Goal: Task Accomplishment & Management: Use online tool/utility

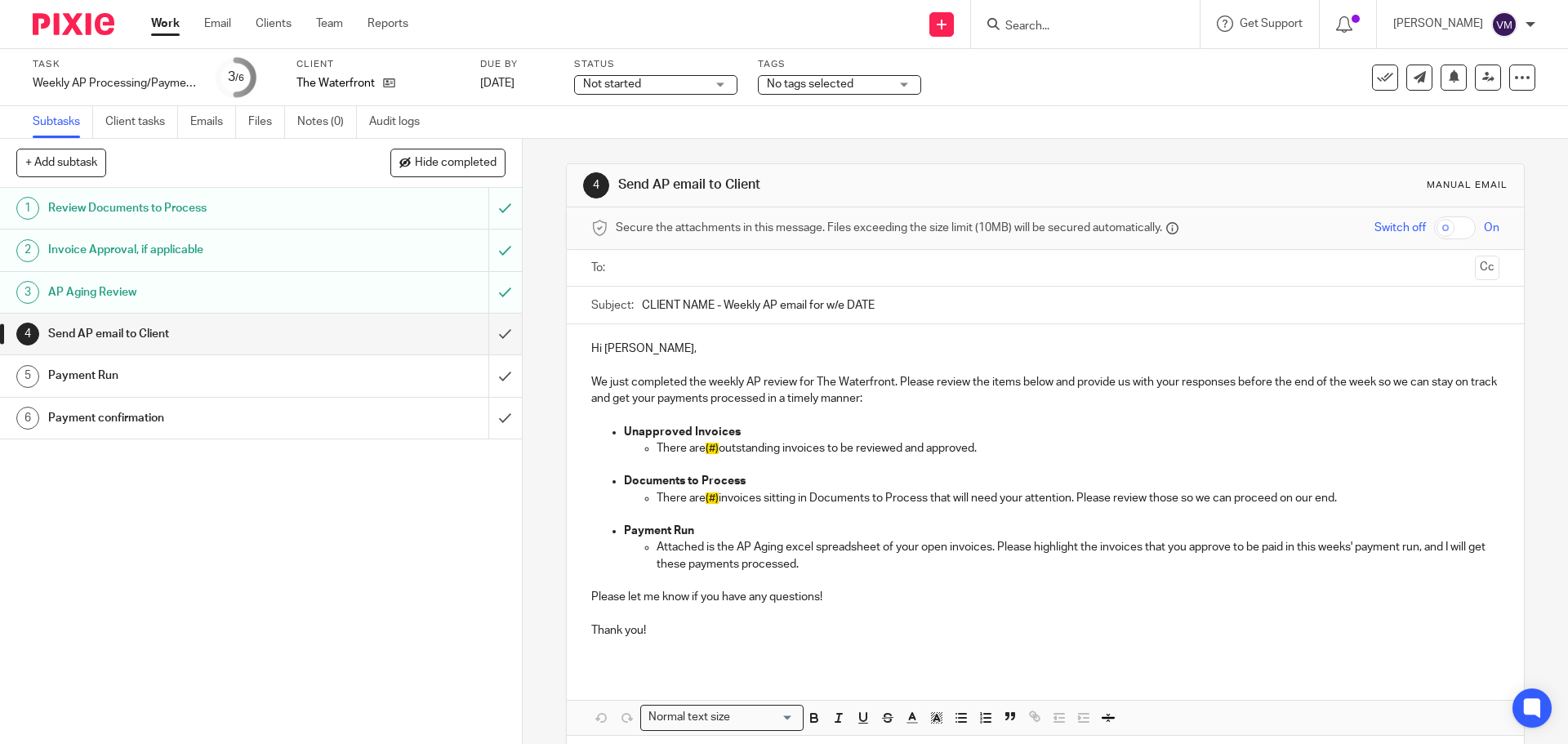
click at [1043, 26] on input "Search" at bounding box center [1077, 26] width 147 height 14
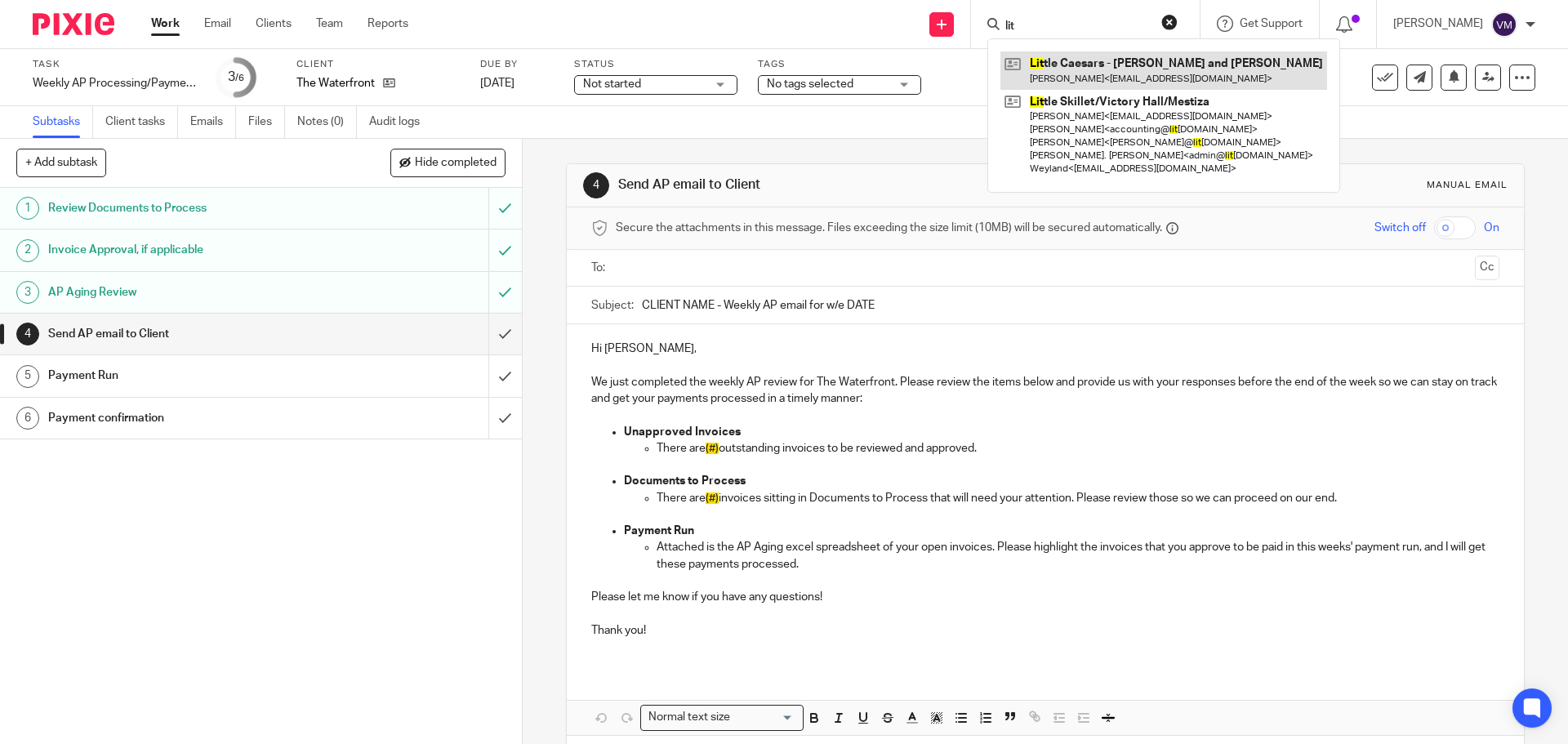
type input "lit"
click at [1060, 69] on link at bounding box center [1164, 70] width 327 height 37
click at [930, 16] on div "Send new email Create task Add client Request signature lit Lit tle Caesars - O…" at bounding box center [1001, 24] width 1135 height 48
type input "litt"
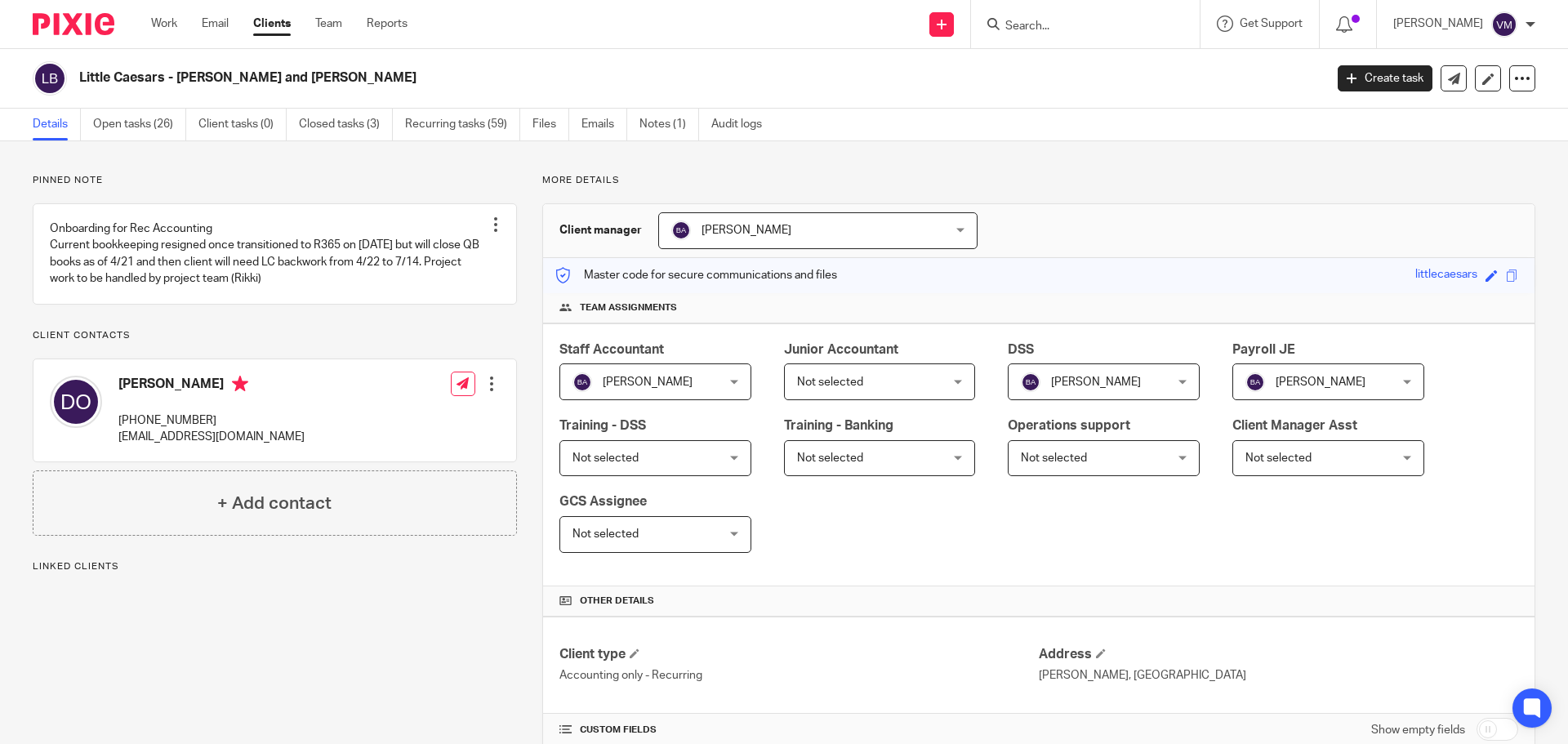
click at [1065, 20] on input "Search" at bounding box center [1077, 26] width 147 height 14
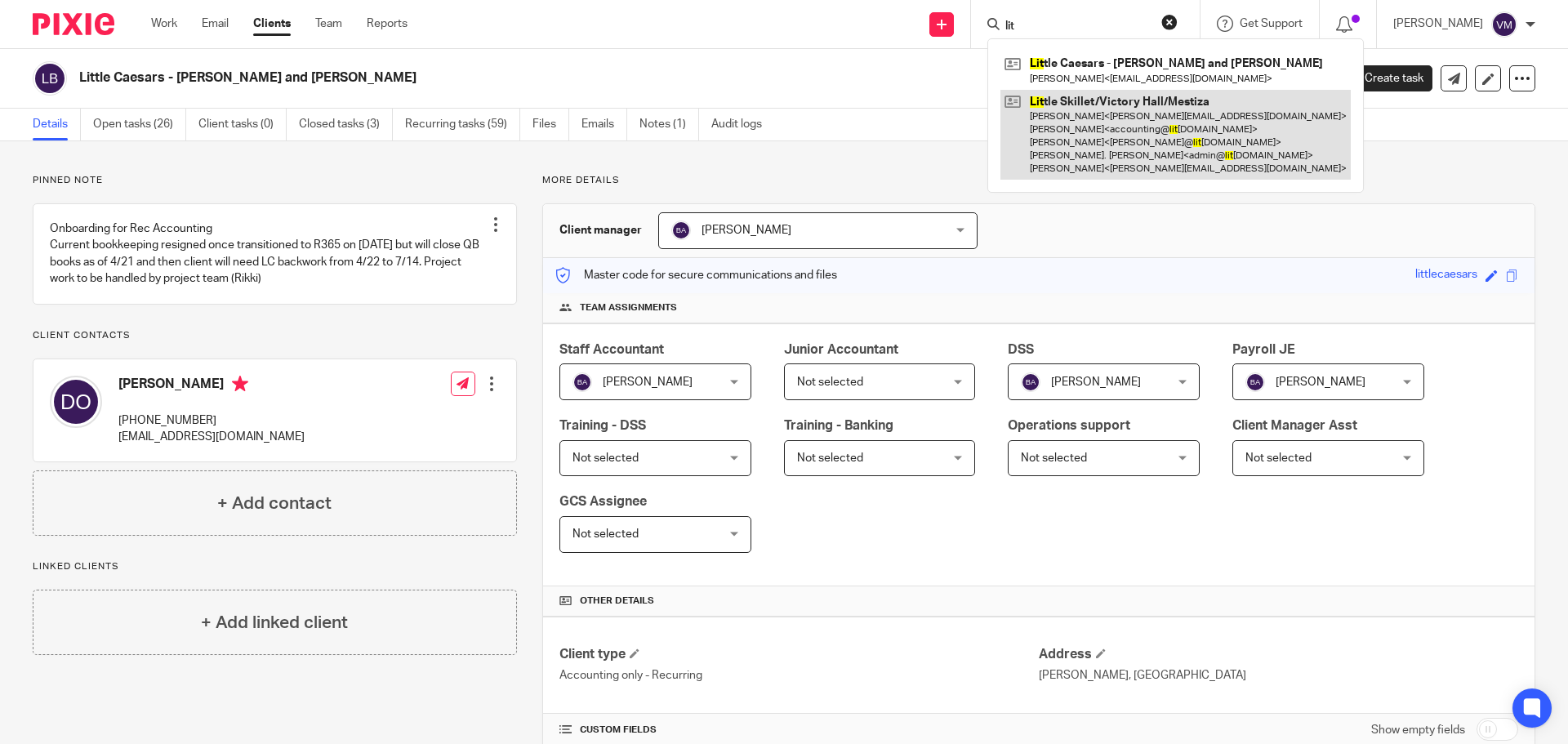
type input "lit"
click at [1084, 117] on link at bounding box center [1175, 134] width 350 height 90
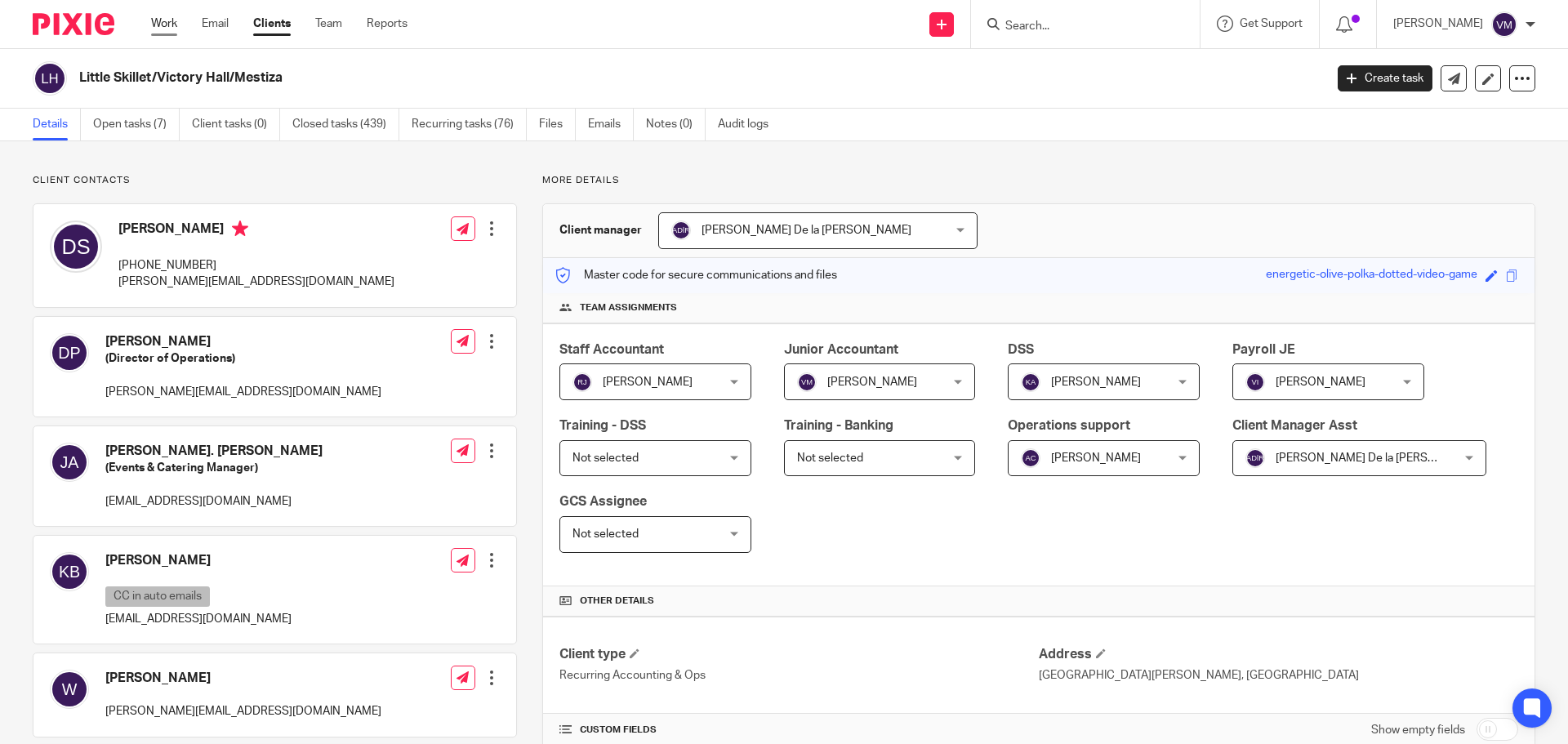
click at [166, 18] on link "Work" at bounding box center [164, 23] width 26 height 16
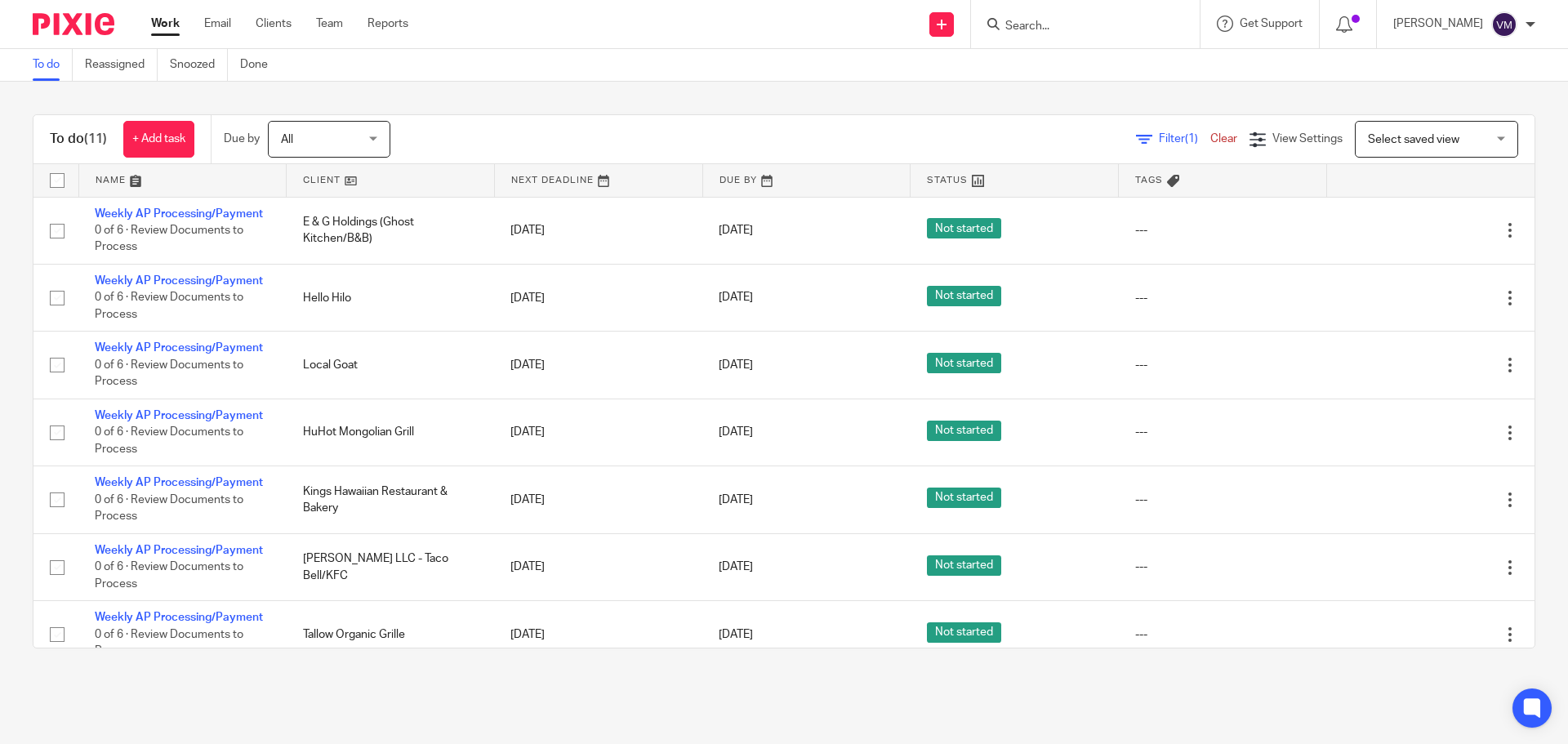
click at [1034, 23] on input "Search" at bounding box center [1077, 26] width 147 height 14
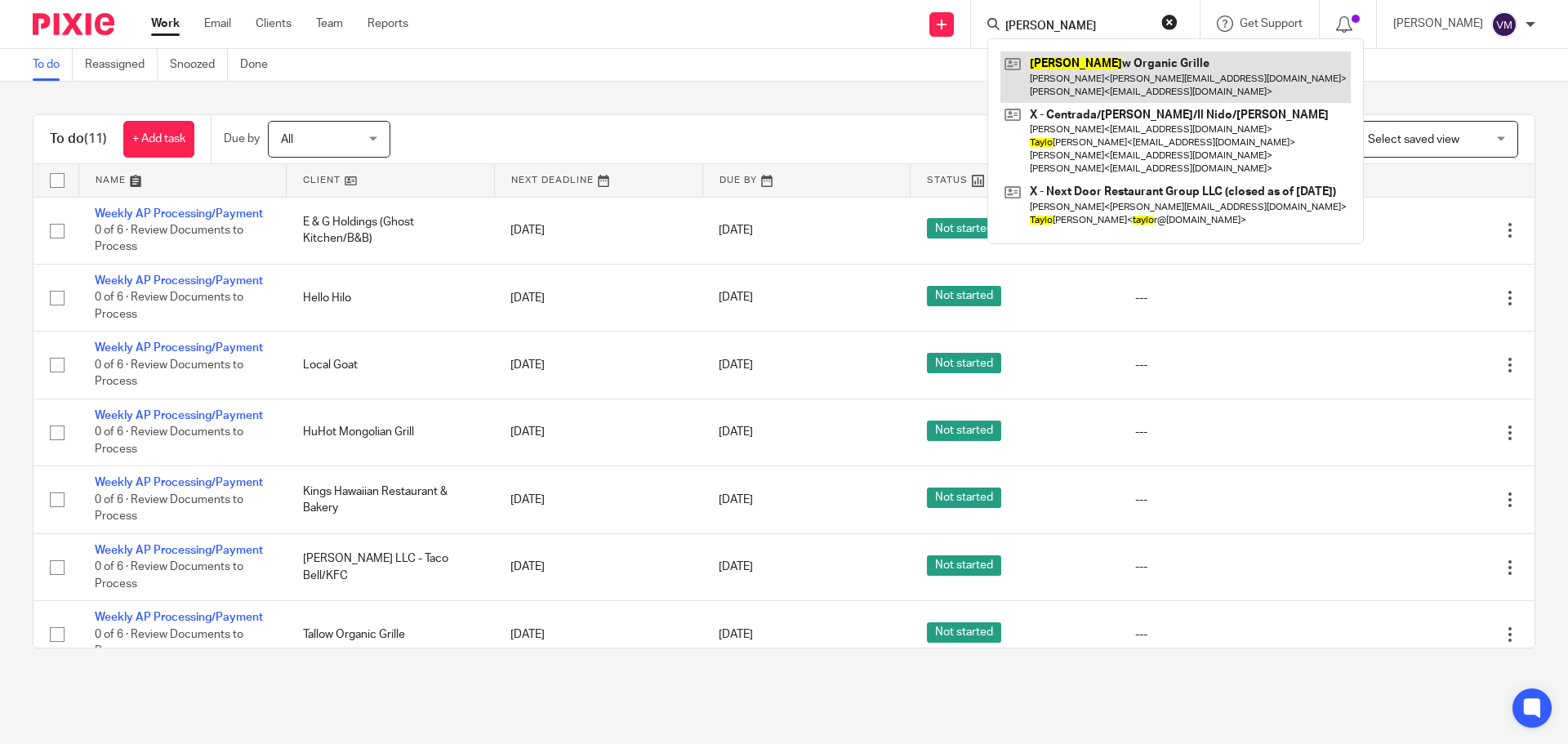
type input "tallo"
click at [1053, 88] on link at bounding box center [1175, 77] width 350 height 51
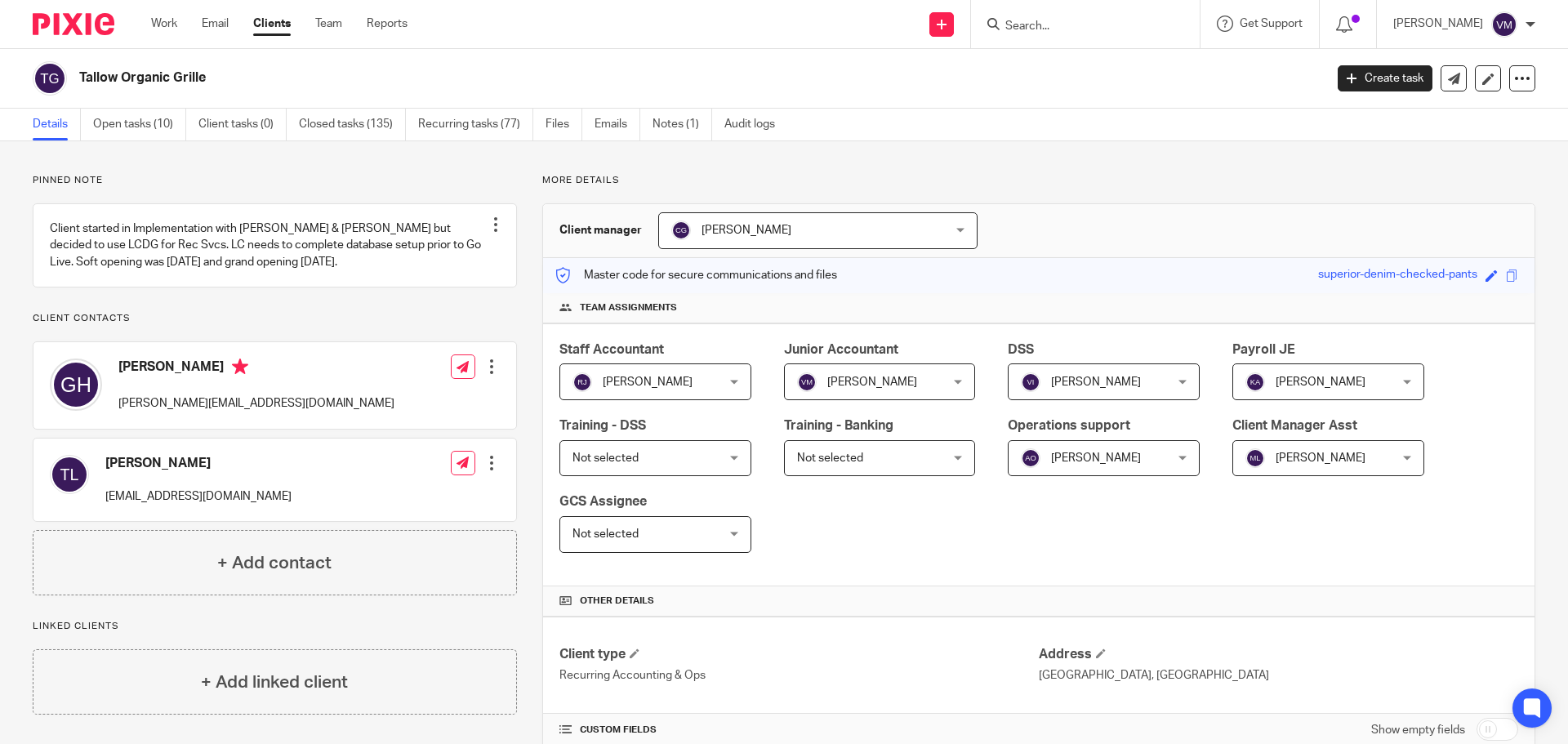
click at [141, 30] on div "Work Email Clients Team Reports Work Email Clients Team Reports Settings" at bounding box center [284, 24] width 297 height 48
click at [159, 24] on link "Work" at bounding box center [164, 23] width 26 height 16
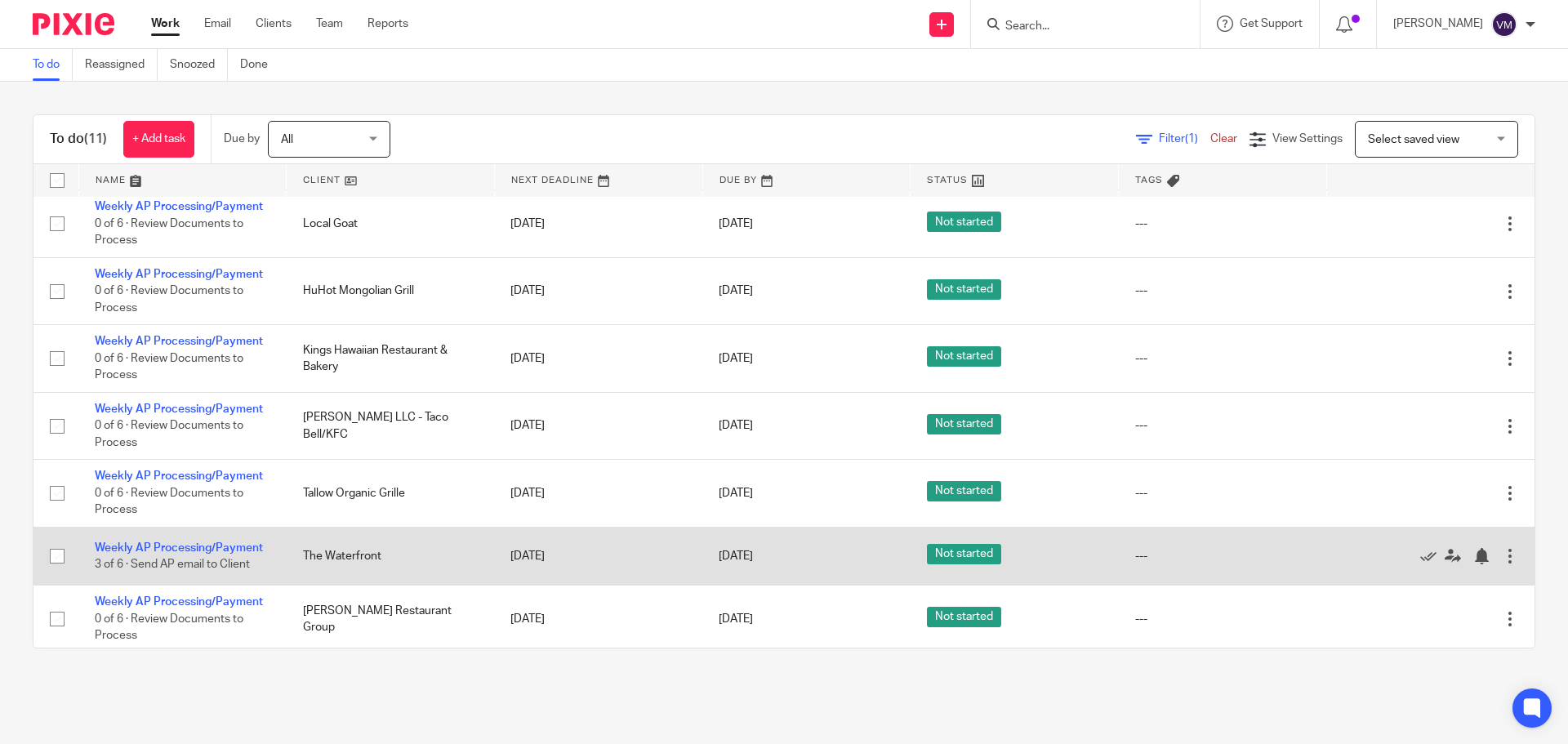
scroll to position [163, 0]
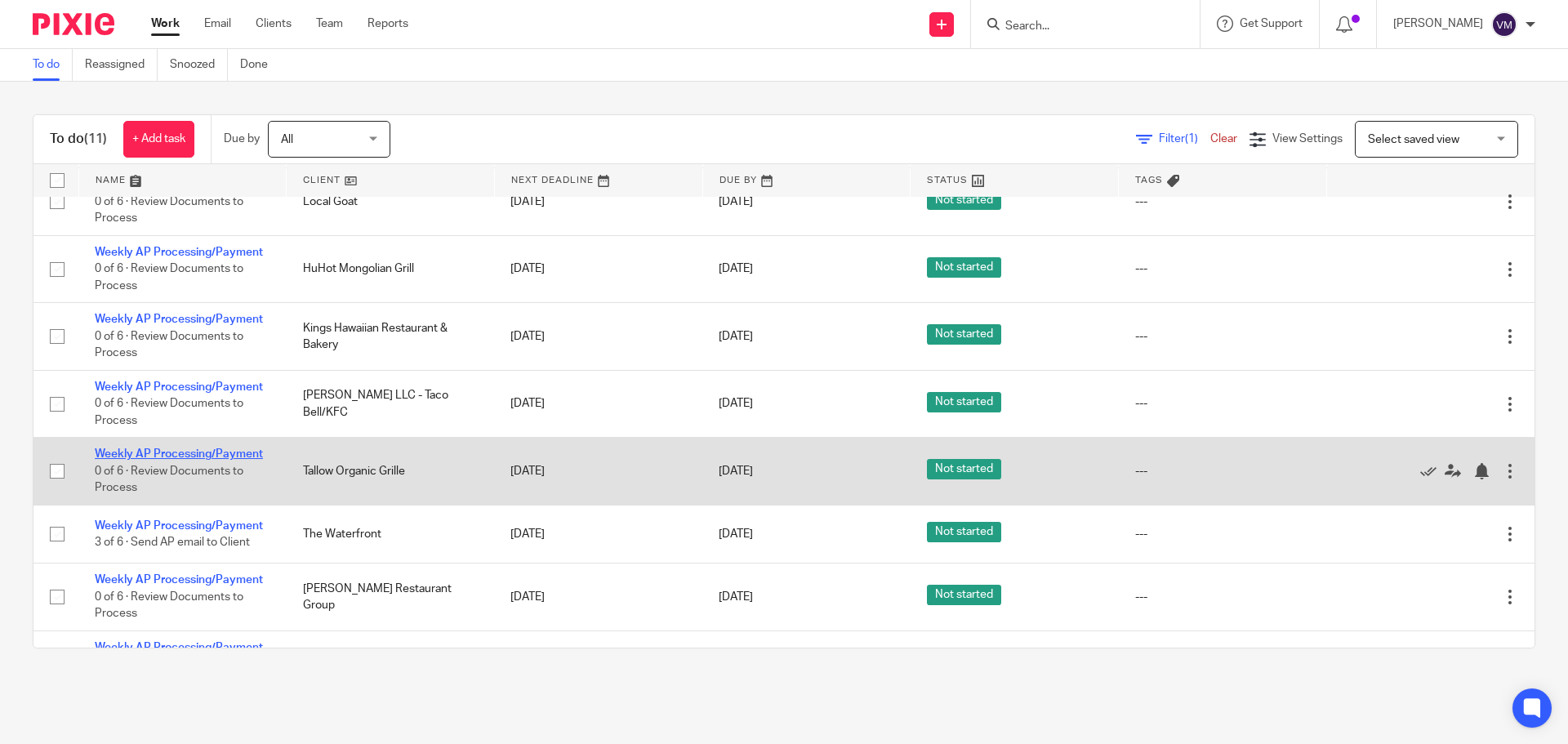
click at [231, 454] on link "Weekly AP Processing/Payment" at bounding box center [178, 454] width 168 height 12
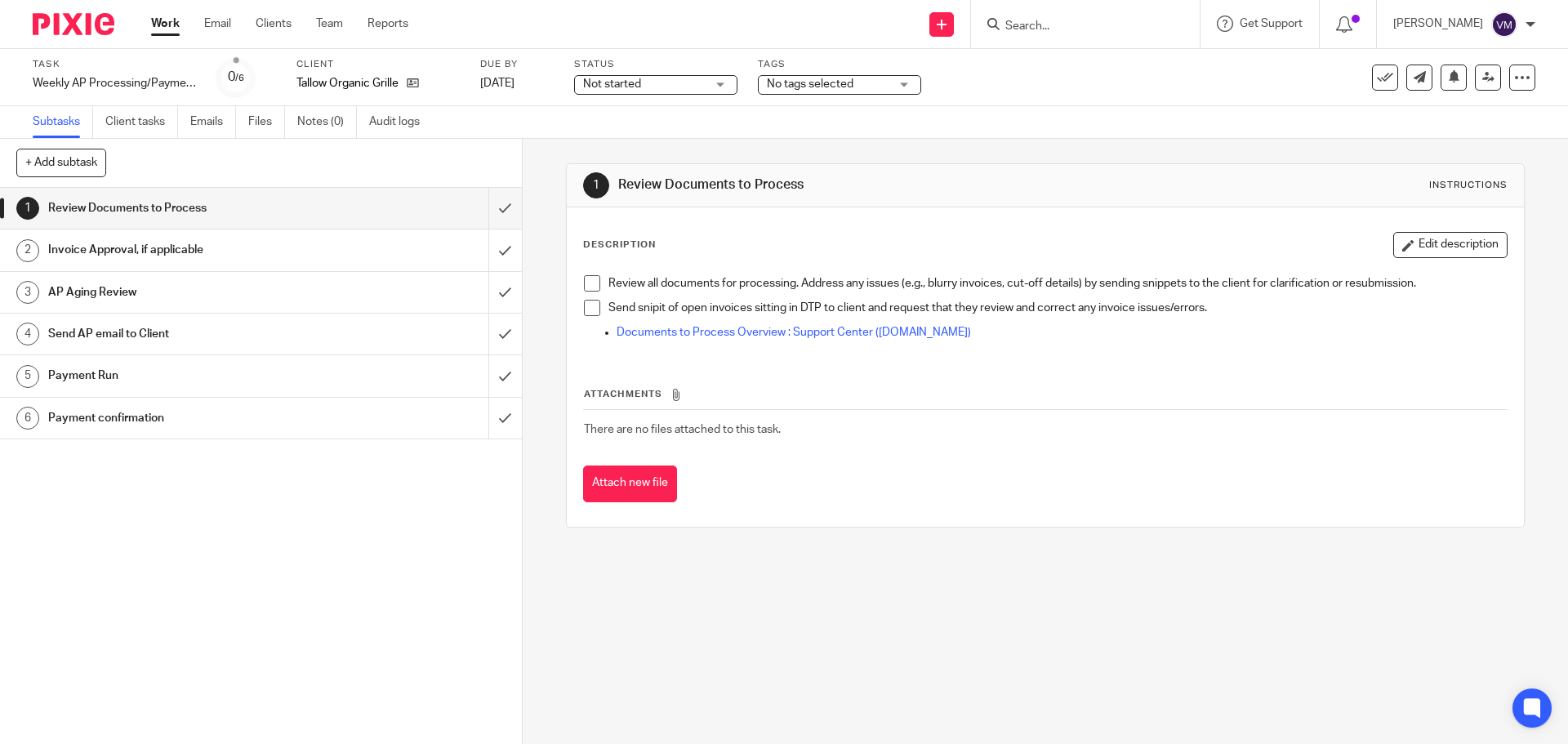
click at [240, 327] on h1 "Send AP email to Client" at bounding box center [189, 334] width 283 height 24
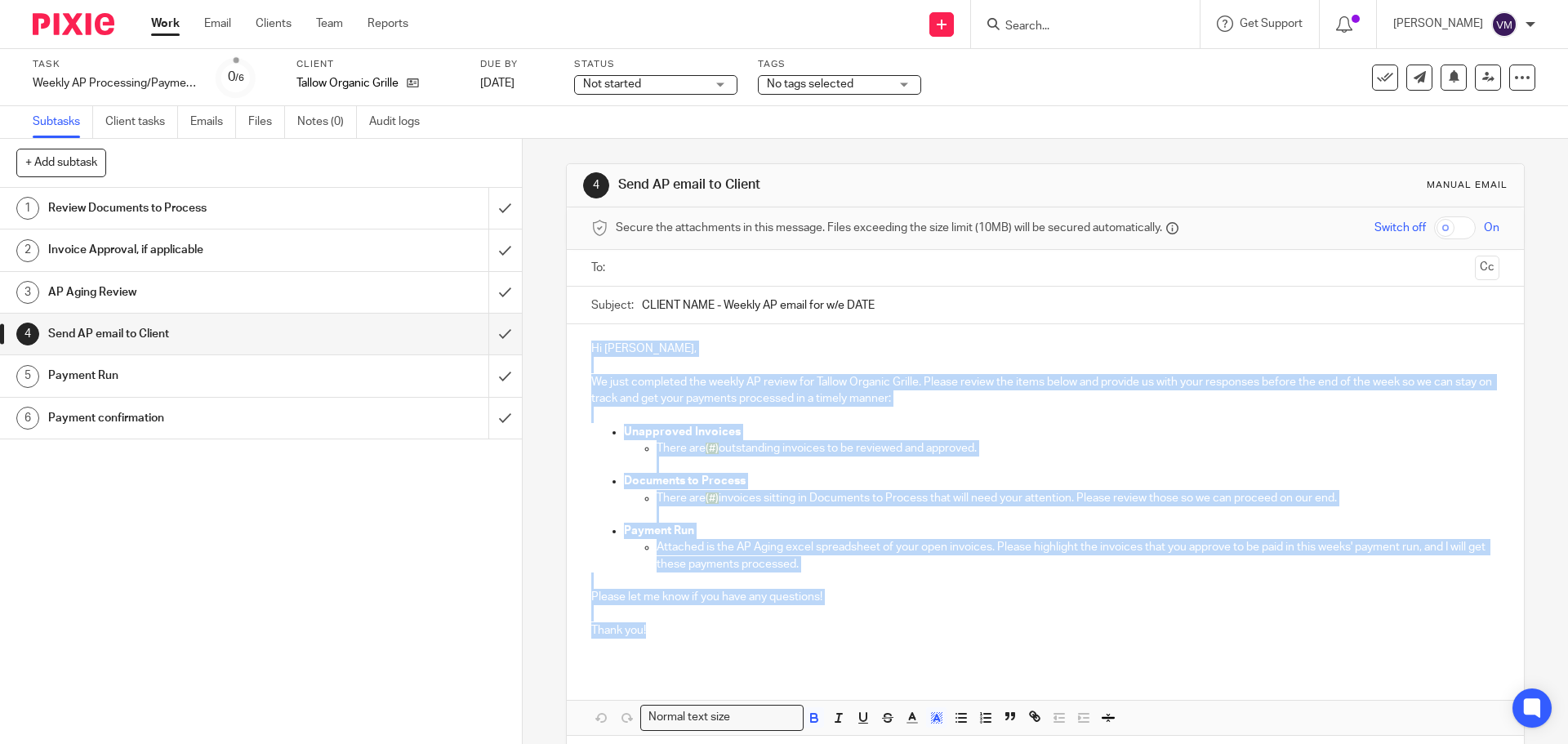
drag, startPoint x: 587, startPoint y: 343, endPoint x: 651, endPoint y: 633, distance: 297.0
click at [651, 633] on div "Hi [PERSON_NAME], We just completed the weekly AP review for Tallow Organic Gri…" at bounding box center [1044, 496] width 956 height 343
copy div "Hi [PERSON_NAME], We just completed the weekly AP review for Tallow Organic Gri…"
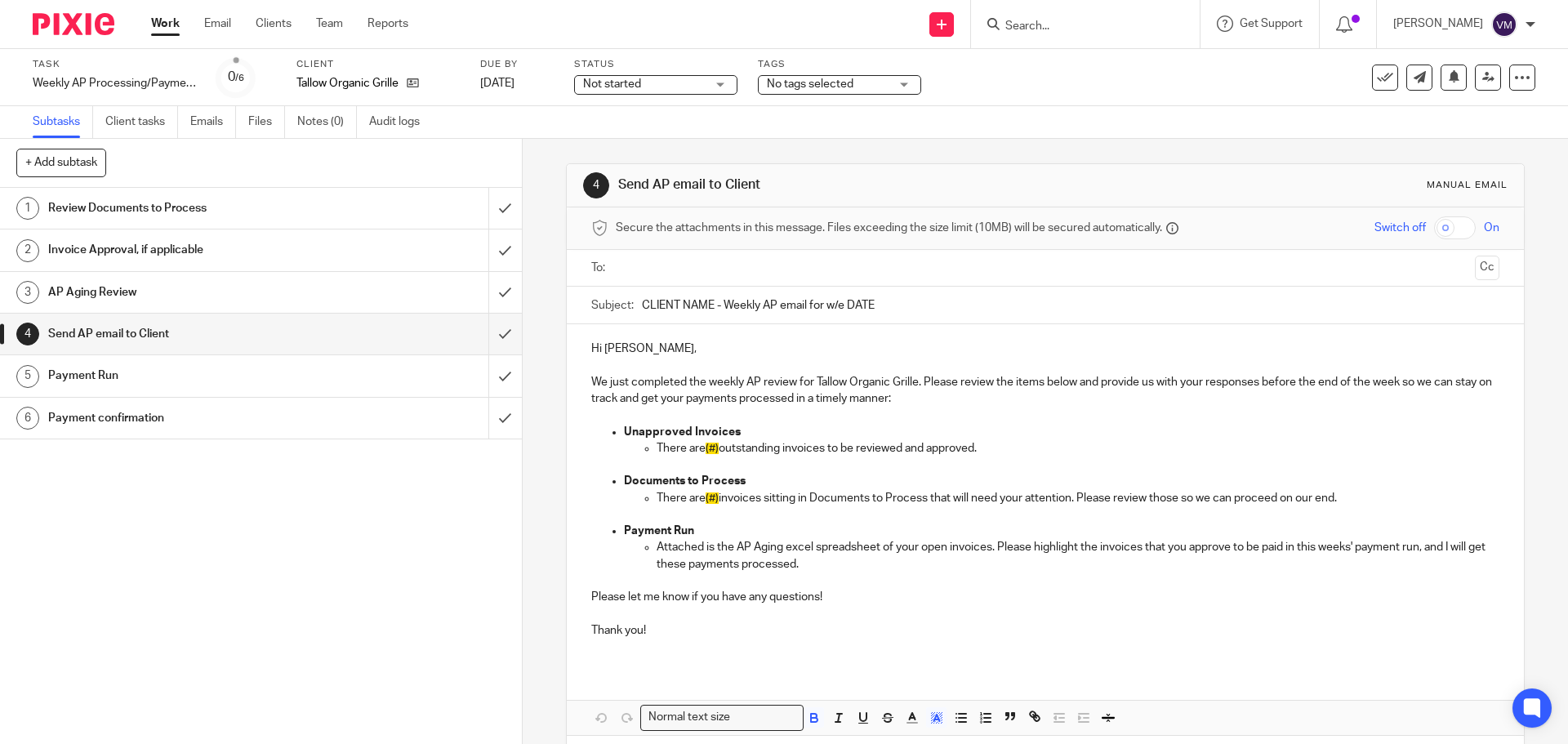
drag, startPoint x: 806, startPoint y: 302, endPoint x: 632, endPoint y: 295, distance: 174.1
click at [632, 295] on div "Subject: CLIENT NAME - Weekly AP email for w/e DATE" at bounding box center [1044, 305] width 907 height 37
click at [176, 18] on link "Work" at bounding box center [165, 23] width 29 height 16
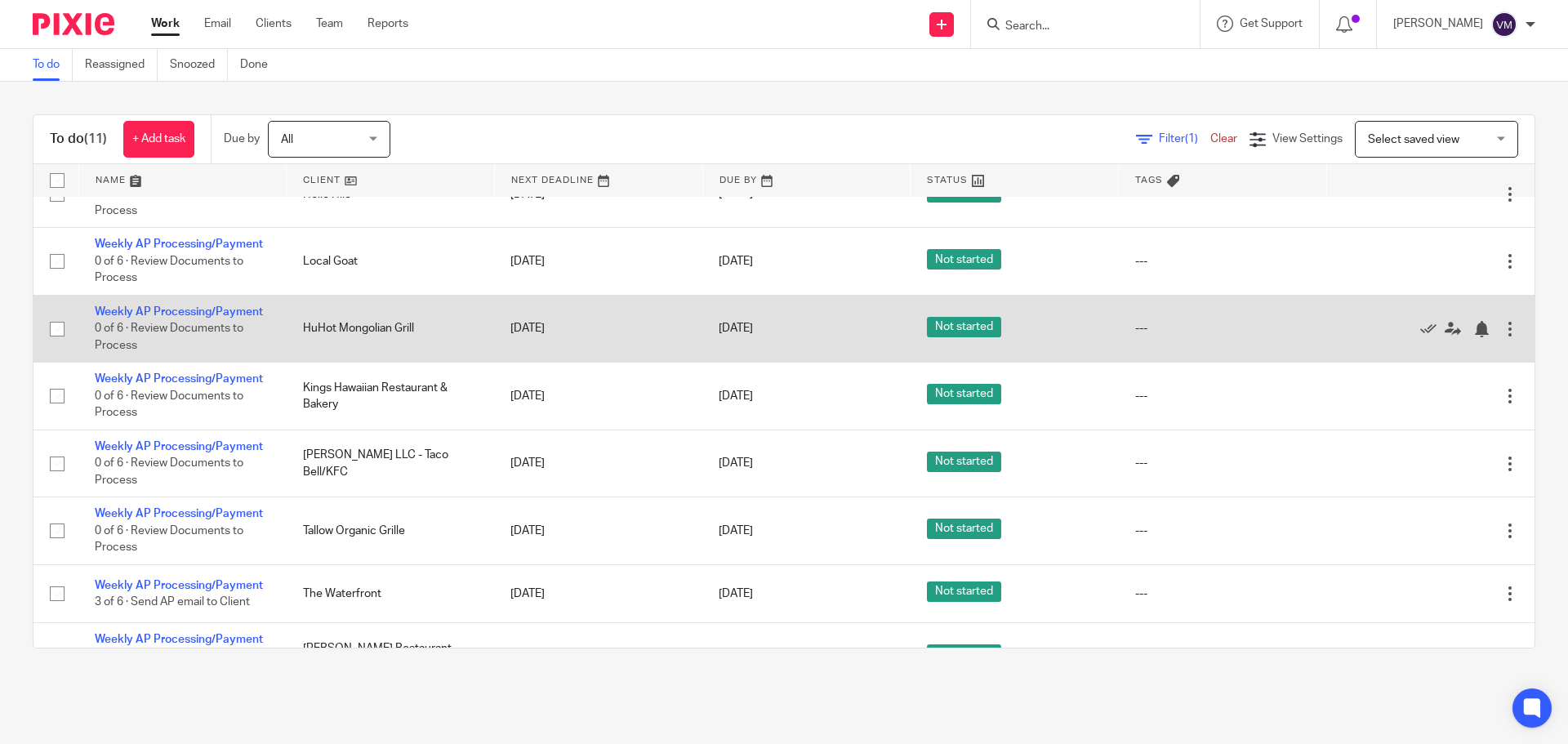
scroll to position [245, 0]
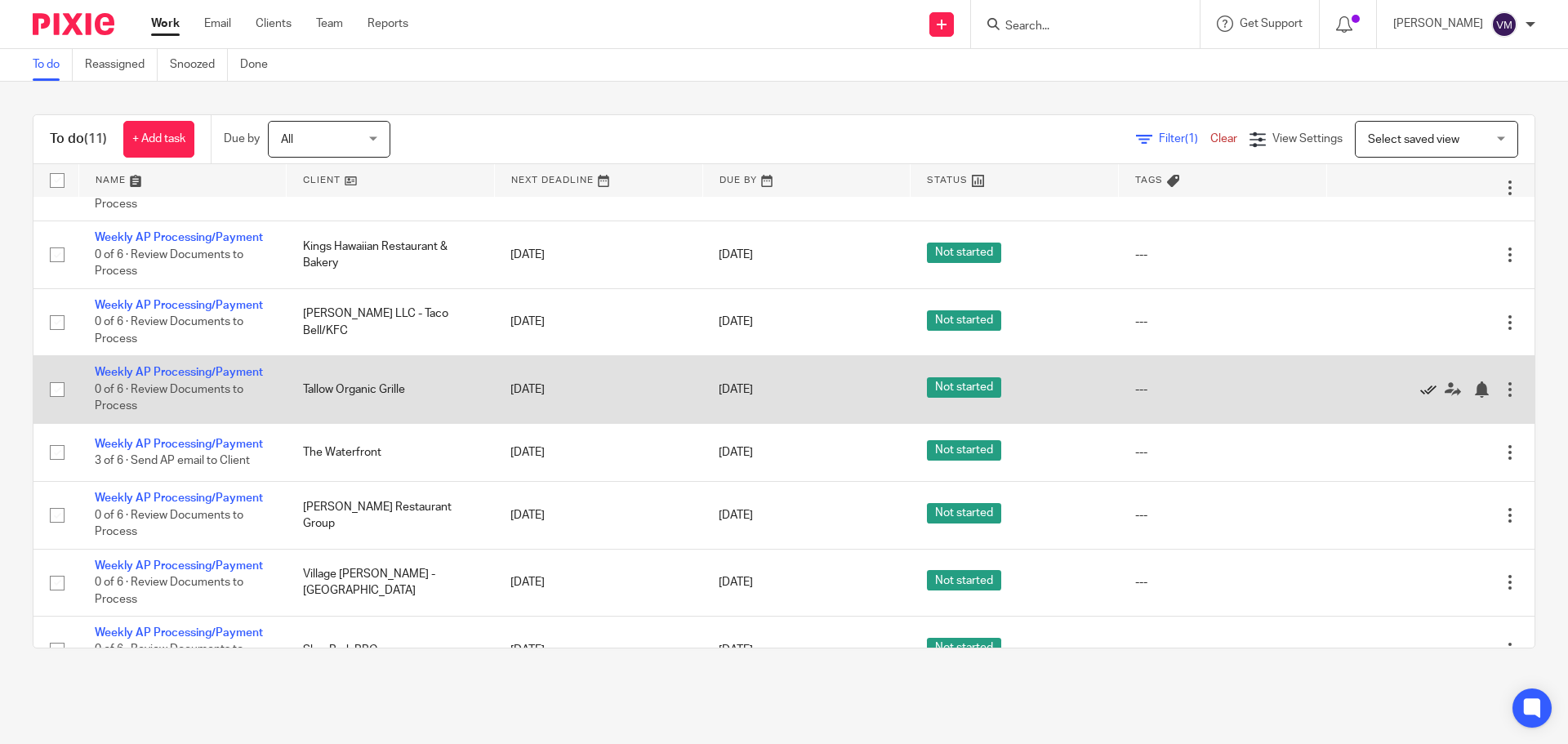
click at [1420, 384] on icon at bounding box center [1428, 389] width 16 height 16
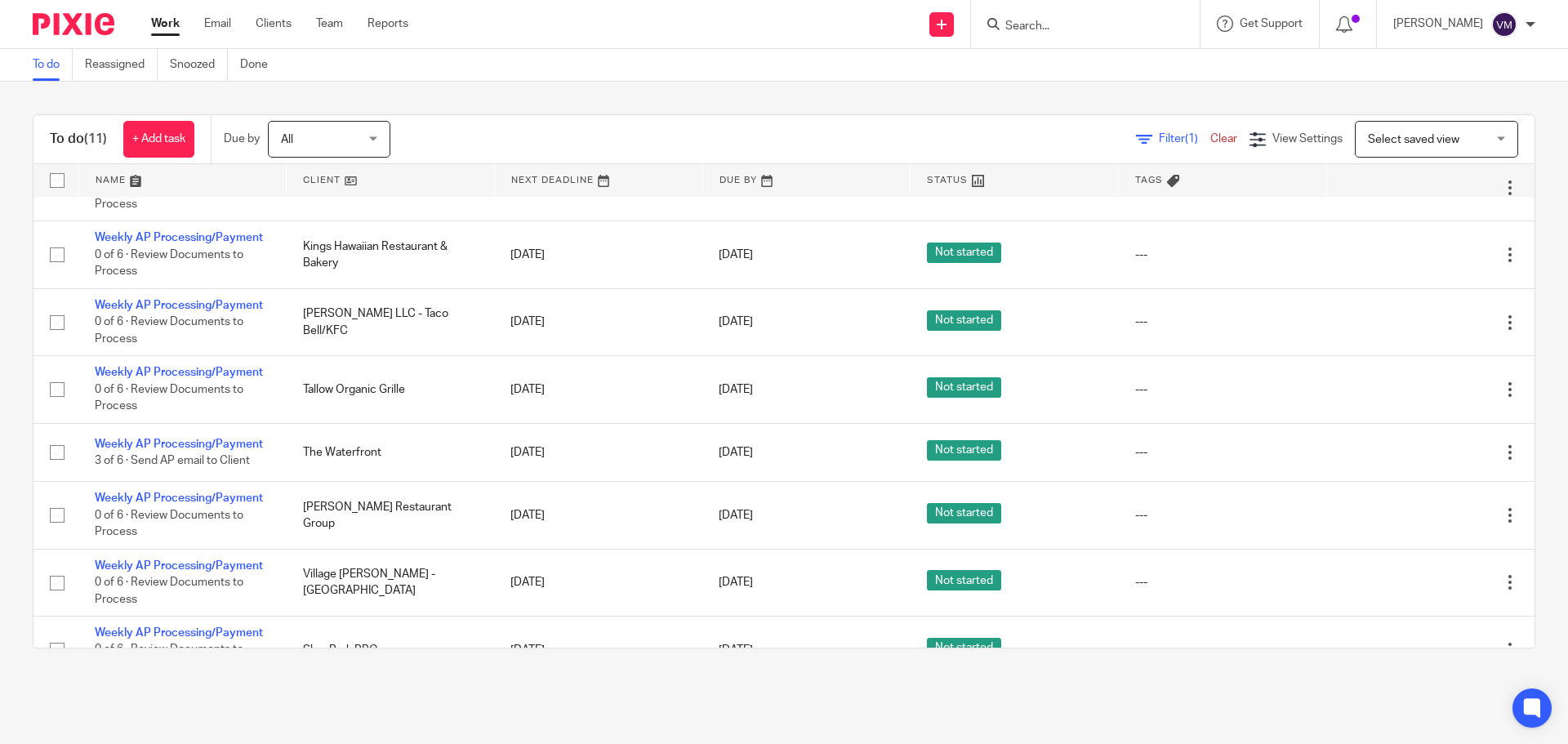
scroll to position [213, 0]
